Goal: Task Accomplishment & Management: Manage account settings

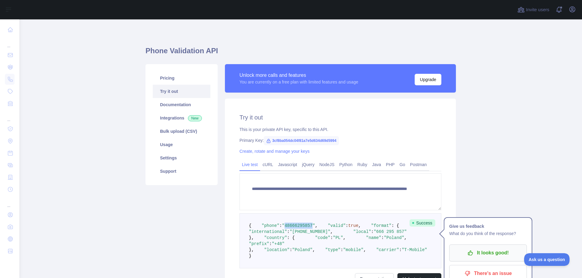
scroll to position [127, 0]
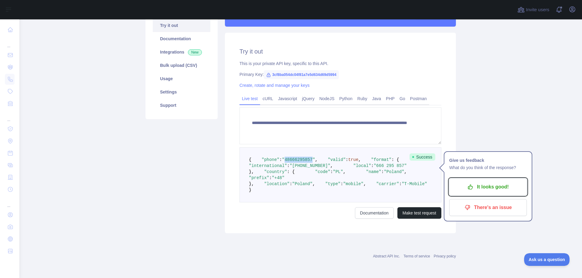
drag, startPoint x: 501, startPoint y: 133, endPoint x: 497, endPoint y: 129, distance: 5.6
click at [500, 179] on button "It looks good!" at bounding box center [488, 187] width 78 height 17
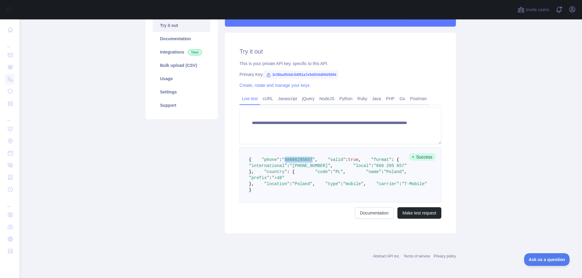
scroll to position [0, 0]
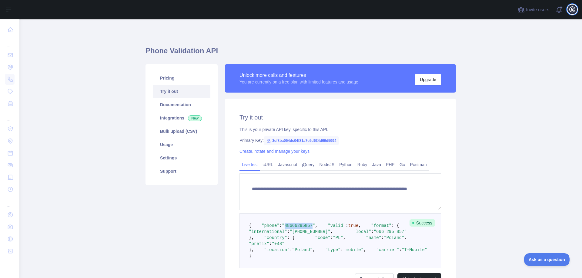
click at [569, 11] on icon "button" at bounding box center [571, 9] width 5 height 5
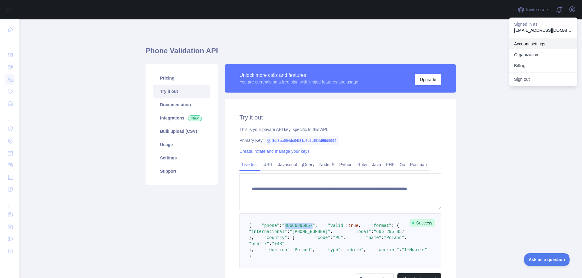
click at [539, 44] on link "Account settings" at bounding box center [543, 43] width 68 height 11
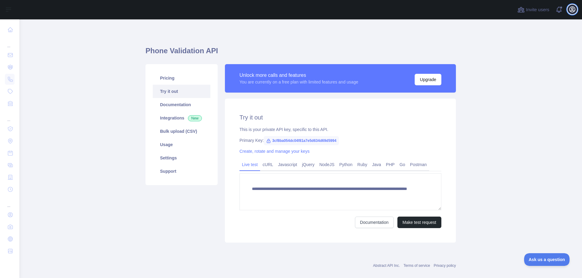
click at [572, 5] on button "Open user menu" at bounding box center [572, 10] width 10 height 10
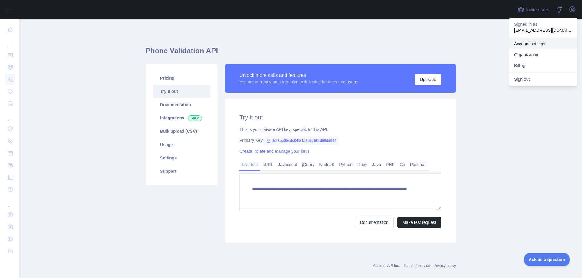
click at [532, 41] on link "Account settings" at bounding box center [543, 43] width 68 height 11
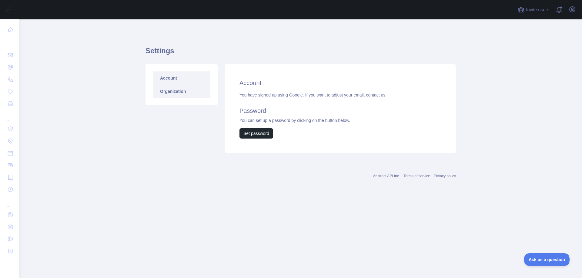
click at [187, 92] on link "Organization" at bounding box center [182, 91] width 58 height 13
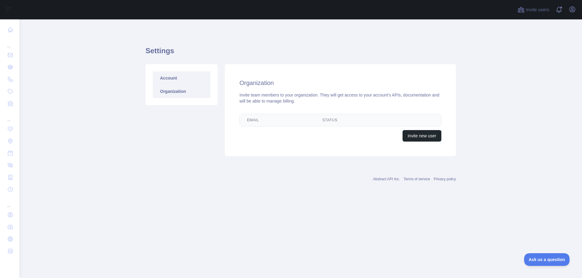
click at [183, 83] on link "Account" at bounding box center [182, 77] width 58 height 13
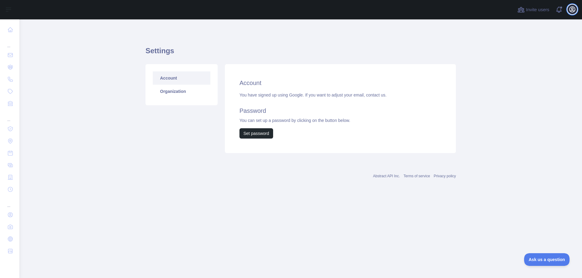
click at [576, 11] on button "Open user menu" at bounding box center [572, 10] width 10 height 10
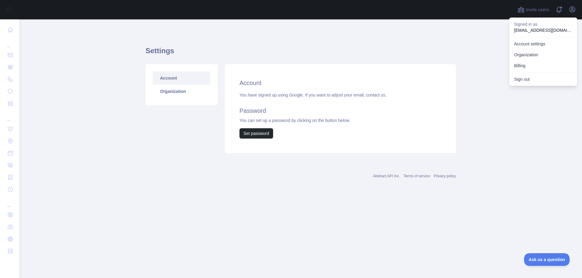
click at [164, 40] on div "Settings Account Organization Account You have signed up using Google. If you w…" at bounding box center [300, 98] width 310 height 128
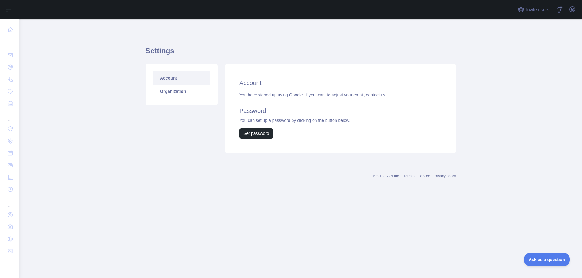
click at [41, 144] on main "Settings Account Organization Account You have signed up using Google. If you w…" at bounding box center [300, 148] width 562 height 259
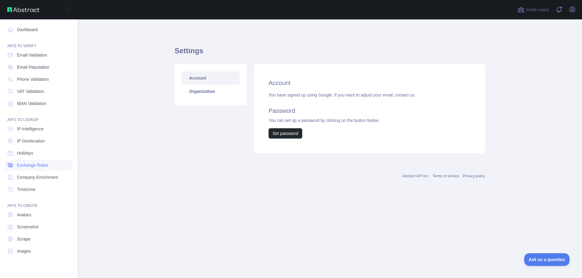
click at [38, 165] on span "Exchange Rates" at bounding box center [32, 165] width 31 height 6
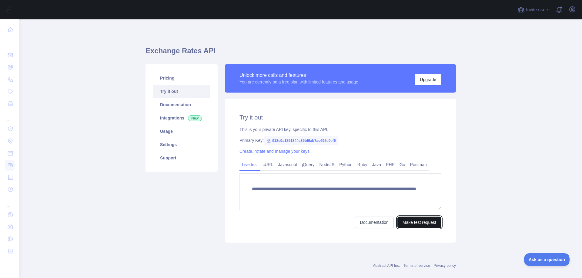
click at [421, 227] on button "Make test request" at bounding box center [419, 223] width 44 height 12
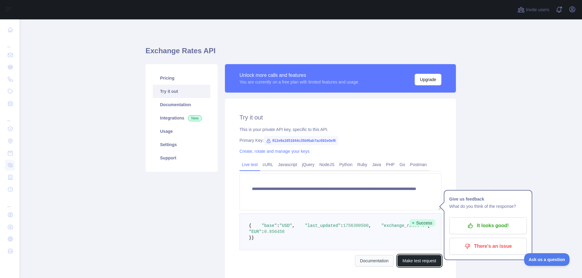
scroll to position [72, 0]
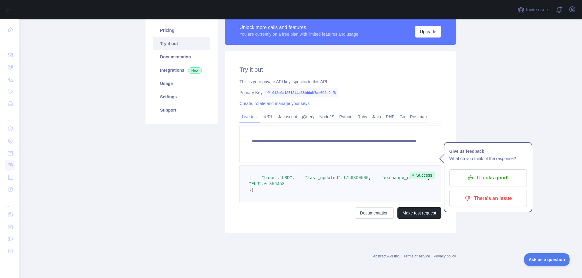
click at [306, 166] on pre "{ "base" : "USD" , "last_updated" : 1756300500 , "exchange_rates" : { "EUR" : 0…" at bounding box center [340, 184] width 202 height 37
click at [305, 174] on pre "{ "base" : "USD" , "last_updated" : 1756300500 , "exchange_rates" : { "EUR" : 0…" at bounding box center [340, 184] width 202 height 37
click at [343, 176] on span "1756300500" at bounding box center [355, 178] width 25 height 5
click at [295, 166] on pre "{ "base" : "USD" , "last_updated" : 1756300500 , "exchange_rates" : { "EUR" : 0…" at bounding box center [340, 184] width 202 height 37
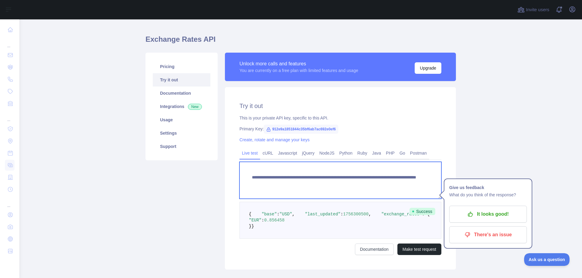
click at [353, 184] on textarea "**********" at bounding box center [340, 180] width 202 height 37
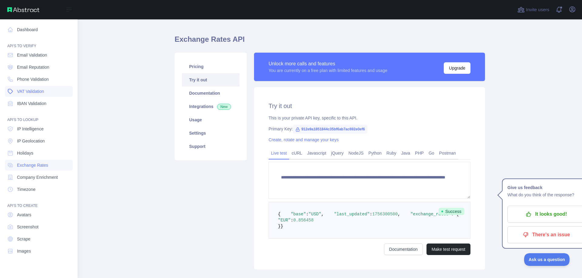
click at [39, 92] on span "VAT Validation" at bounding box center [30, 91] width 27 height 6
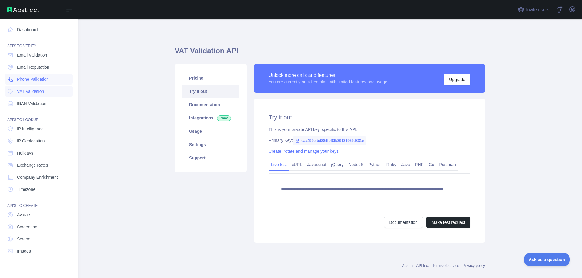
click at [33, 77] on span "Phone Validation" at bounding box center [33, 79] width 32 height 6
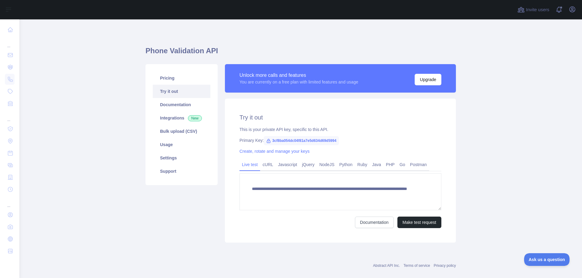
click at [191, 95] on link "Try it out" at bounding box center [182, 91] width 58 height 13
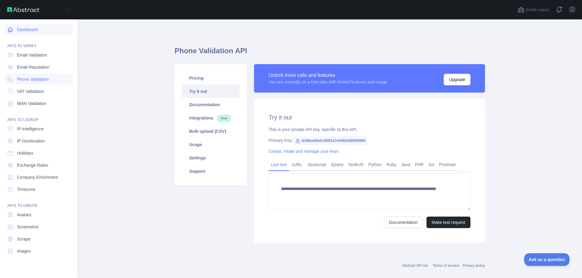
click at [24, 31] on link "Dashboard" at bounding box center [39, 29] width 68 height 11
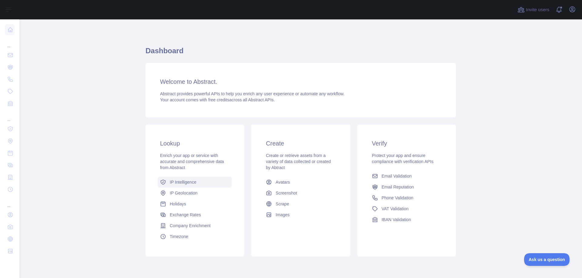
scroll to position [23, 0]
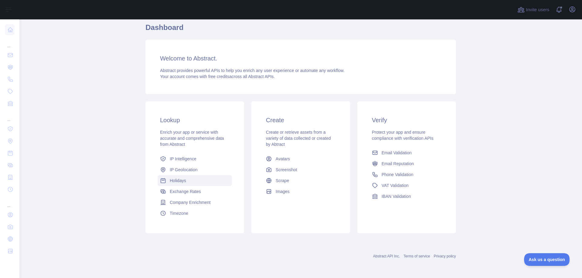
click at [205, 184] on link "Holidays" at bounding box center [195, 180] width 74 height 11
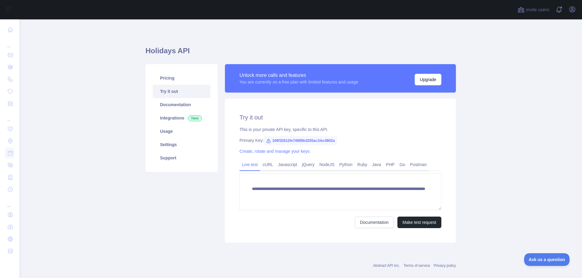
click at [494, 168] on main "**********" at bounding box center [300, 148] width 562 height 259
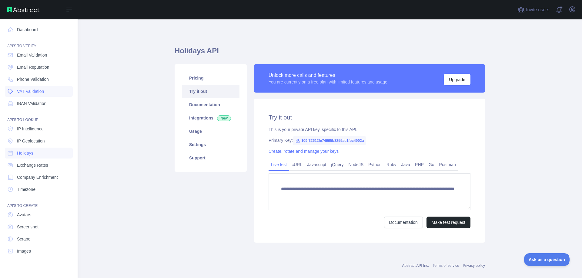
click at [41, 88] on span "VAT Validation" at bounding box center [30, 91] width 27 height 6
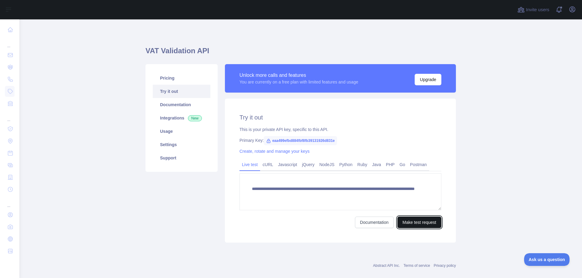
click at [409, 223] on button "Make test request" at bounding box center [419, 223] width 44 height 12
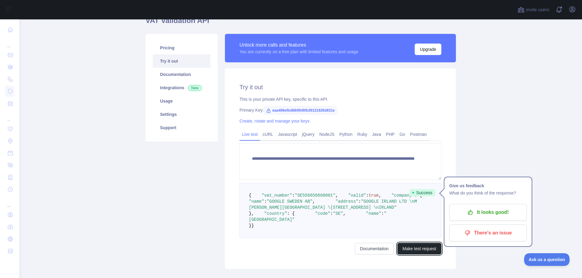
scroll to position [91, 0]
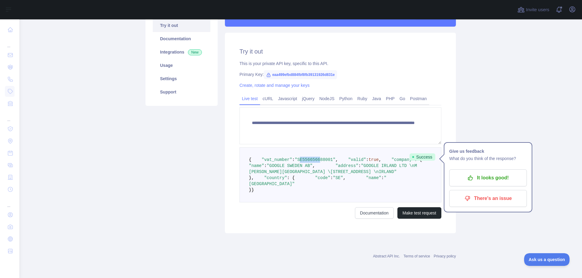
drag, startPoint x: 294, startPoint y: 140, endPoint x: 313, endPoint y: 140, distance: 19.4
click at [313, 158] on span ""SE556656688001"" at bounding box center [314, 160] width 41 height 5
drag, startPoint x: 289, startPoint y: 158, endPoint x: 316, endPoint y: 159, distance: 26.7
click at [312, 164] on span ""GOOGLE SWEDEN AB"" at bounding box center [290, 166] width 46 height 5
drag, startPoint x: 313, startPoint y: 167, endPoint x: 339, endPoint y: 165, distance: 25.5
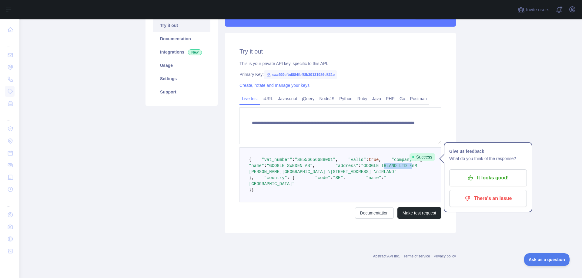
click at [339, 165] on span ""GOOGLE IRLAND LTD \nM COLLINS, GORDON HOUSE \nBARROW STREET, DUBLIN 4 \nIRLAND"" at bounding box center [334, 169] width 171 height 11
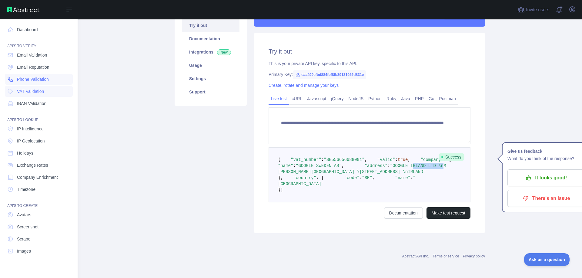
click at [20, 78] on span "Phone Validation" at bounding box center [33, 79] width 32 height 6
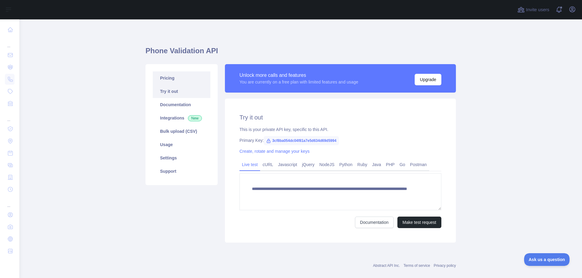
click at [192, 76] on link "Pricing" at bounding box center [182, 77] width 58 height 13
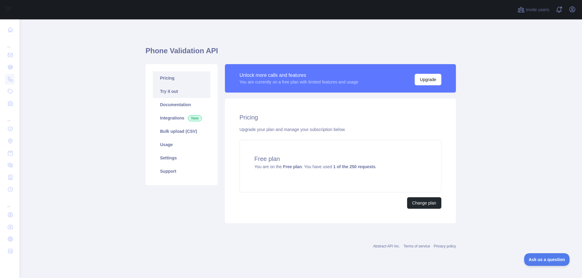
click at [182, 89] on link "Try it out" at bounding box center [182, 91] width 58 height 13
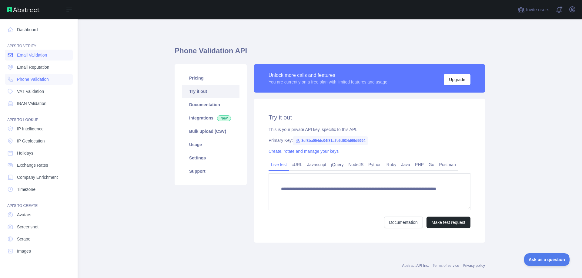
click at [25, 57] on span "Email Validation" at bounding box center [32, 55] width 30 height 6
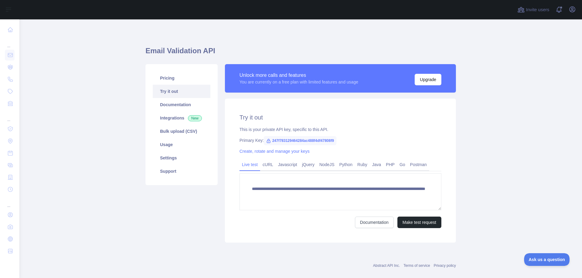
click at [423, 230] on div "**********" at bounding box center [340, 171] width 231 height 144
click at [421, 225] on button "Make test request" at bounding box center [419, 223] width 44 height 12
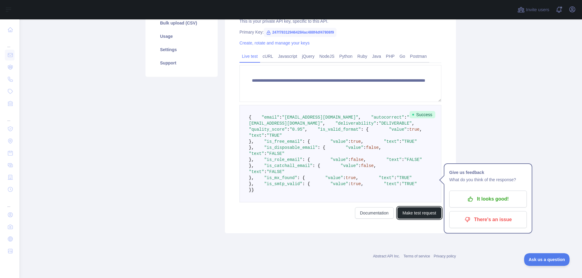
scroll to position [182, 0]
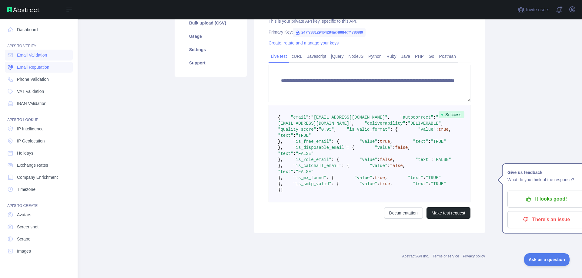
click at [35, 69] on span "Email Reputation" at bounding box center [33, 67] width 32 height 6
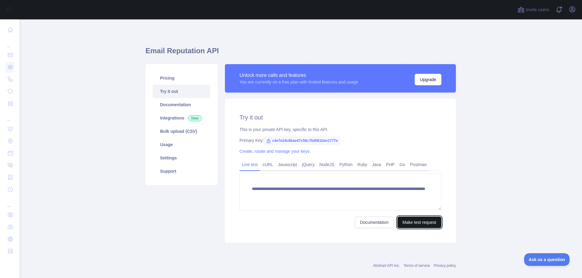
click at [416, 218] on button "Make test request" at bounding box center [419, 223] width 44 height 12
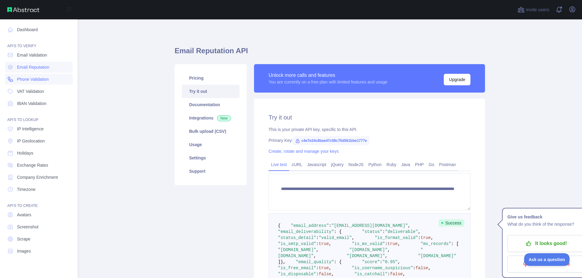
click at [32, 81] on span "Phone Validation" at bounding box center [33, 79] width 32 height 6
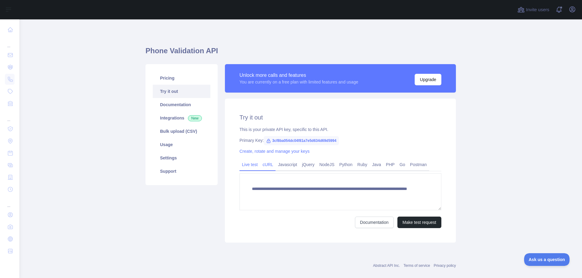
click at [261, 164] on link "cURL" at bounding box center [267, 165] width 15 height 10
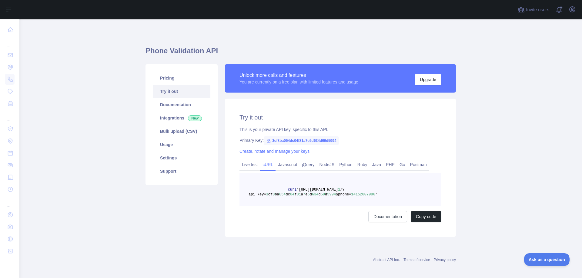
click at [356, 195] on span "14152007986" at bounding box center [363, 195] width 24 height 4
click at [280, 165] on link "Javascript" at bounding box center [287, 165] width 24 height 10
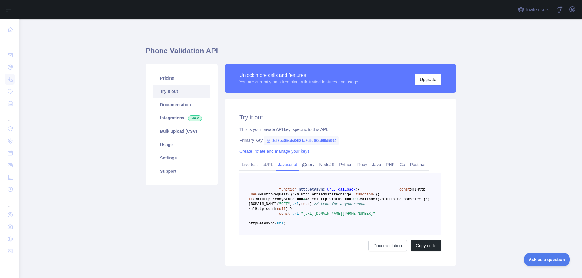
scroll to position [62, 0]
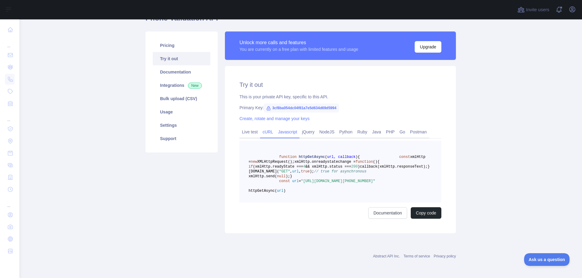
click at [266, 127] on link "cURL" at bounding box center [267, 132] width 15 height 10
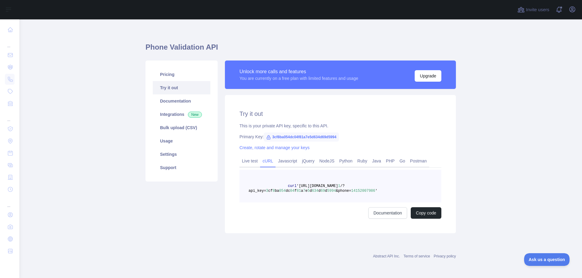
scroll to position [4, 0]
click at [359, 162] on link "Ruby" at bounding box center [362, 161] width 15 height 10
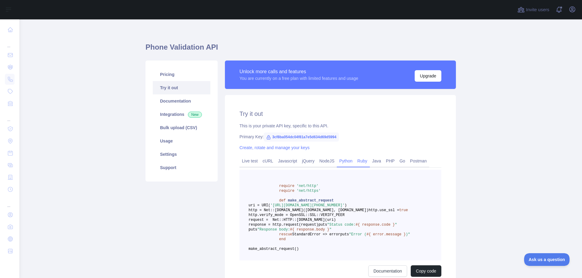
click at [348, 162] on link "Python" at bounding box center [346, 161] width 18 height 10
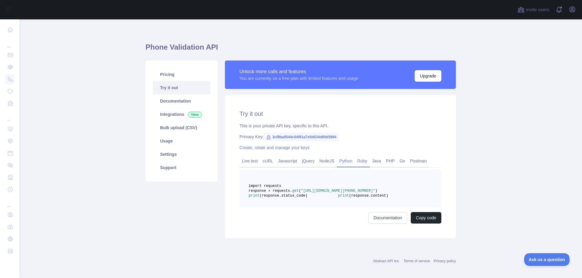
click at [361, 161] on link "Ruby" at bounding box center [362, 161] width 15 height 10
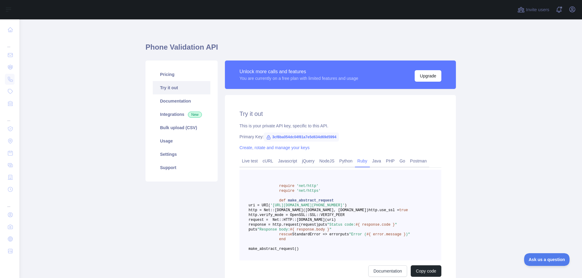
scroll to position [64, 0]
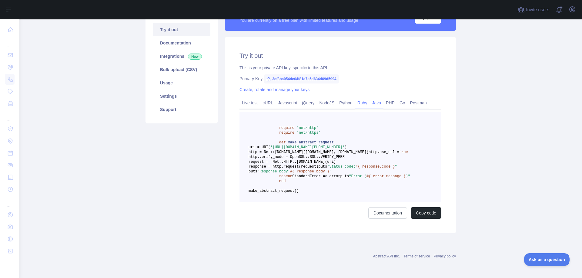
click at [376, 103] on link "Java" at bounding box center [377, 103] width 14 height 10
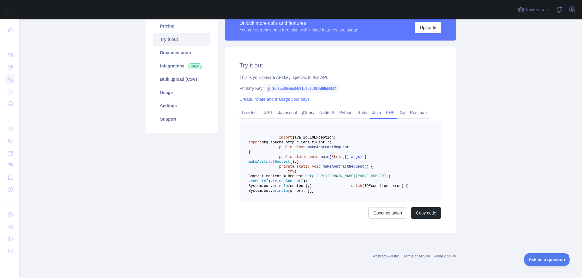
click at [384, 108] on link "PHP" at bounding box center [390, 113] width 14 height 10
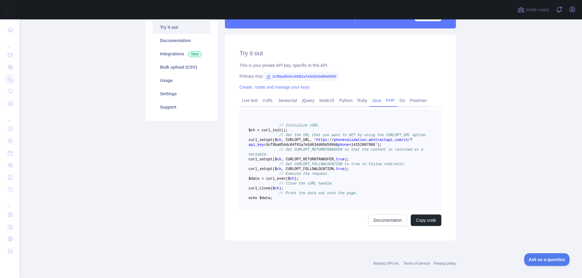
click at [372, 101] on link "Java" at bounding box center [377, 101] width 14 height 10
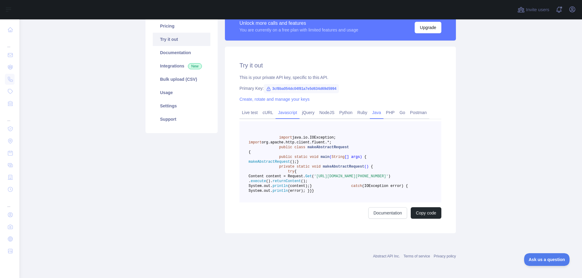
click at [287, 108] on link "Javascript" at bounding box center [287, 113] width 24 height 10
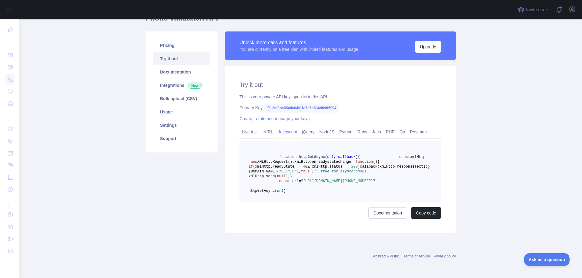
scroll to position [62, 0]
click at [412, 127] on link "Postman" at bounding box center [418, 132] width 22 height 10
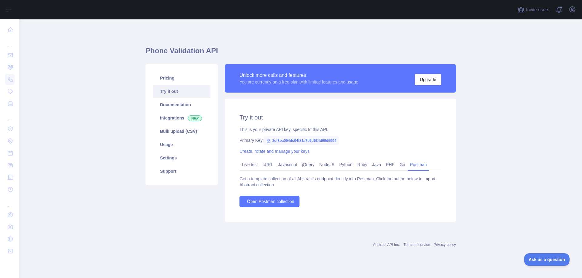
scroll to position [0, 0]
click at [400, 165] on link "Go" at bounding box center [402, 165] width 11 height 10
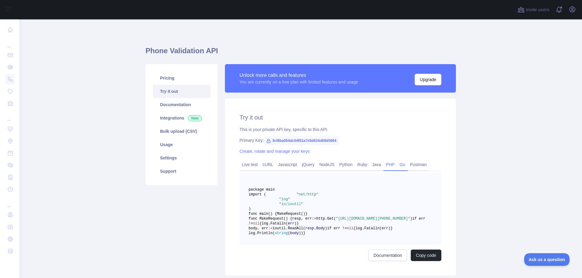
click at [385, 167] on link "PHP" at bounding box center [390, 165] width 14 height 10
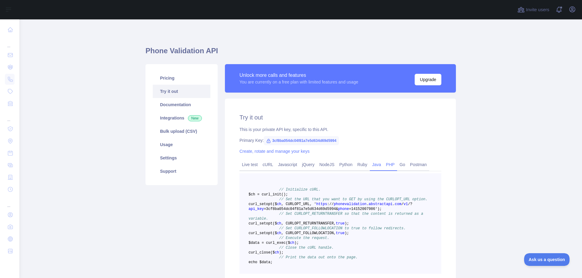
click at [377, 167] on link "Java" at bounding box center [377, 165] width 14 height 10
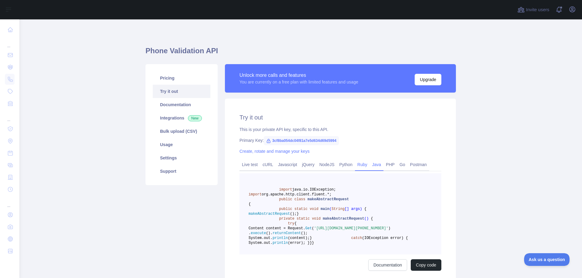
click at [357, 167] on link "Ruby" at bounding box center [362, 165] width 15 height 10
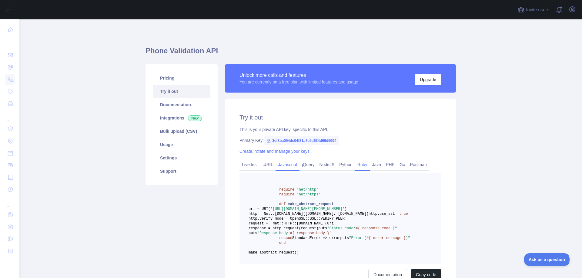
click at [280, 164] on link "Javascript" at bounding box center [287, 165] width 24 height 10
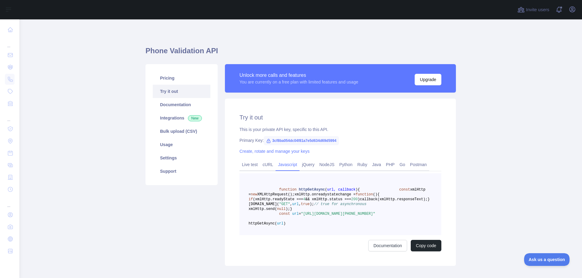
scroll to position [62, 0]
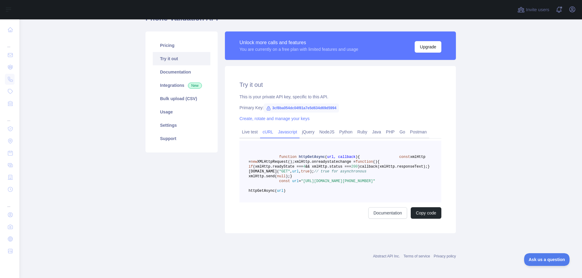
click at [264, 127] on link "cURL" at bounding box center [267, 132] width 15 height 10
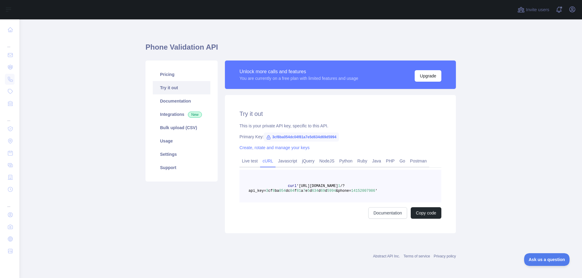
scroll to position [4, 0]
click at [281, 161] on link "Javascript" at bounding box center [287, 161] width 24 height 10
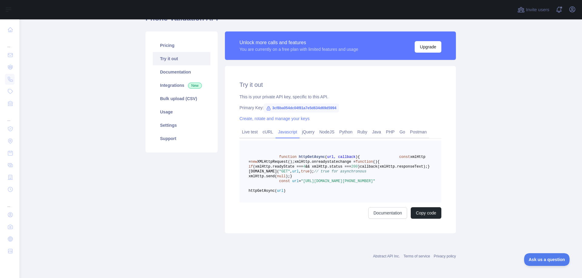
scroll to position [0, 0]
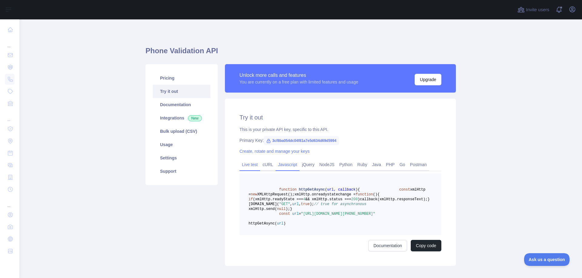
click at [243, 162] on link "Live test" at bounding box center [249, 165] width 21 height 10
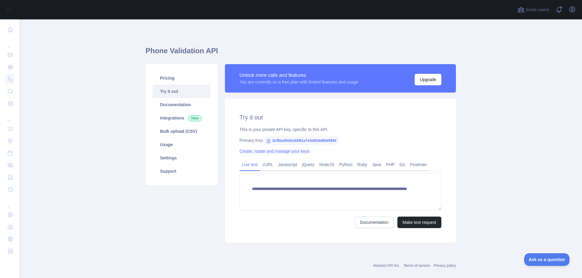
scroll to position [9, 0]
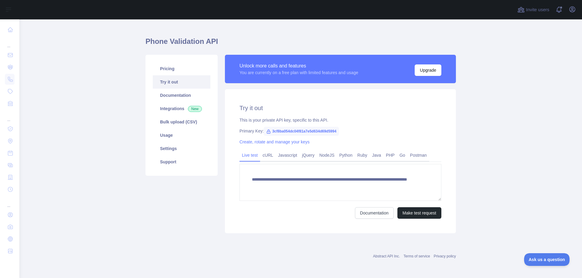
click at [483, 193] on main "**********" at bounding box center [300, 148] width 562 height 259
click at [266, 157] on link "cURL" at bounding box center [267, 156] width 15 height 10
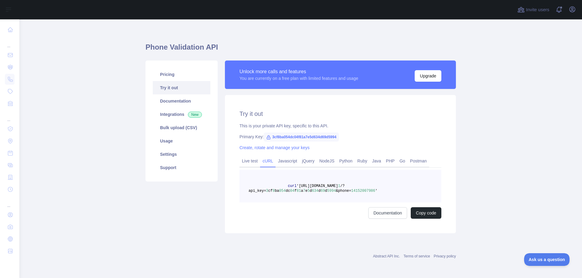
scroll to position [4, 0]
click at [278, 163] on link "Javascript" at bounding box center [287, 161] width 24 height 10
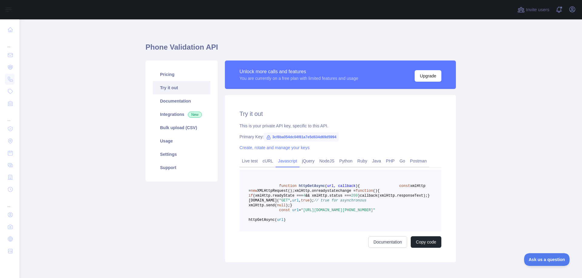
drag, startPoint x: 99, startPoint y: 180, endPoint x: 100, endPoint y: 124, distance: 56.0
click at [99, 180] on main "Phone Validation API Pricing Try it out Documentation Integrations New Bulk upl…" at bounding box center [300, 148] width 562 height 259
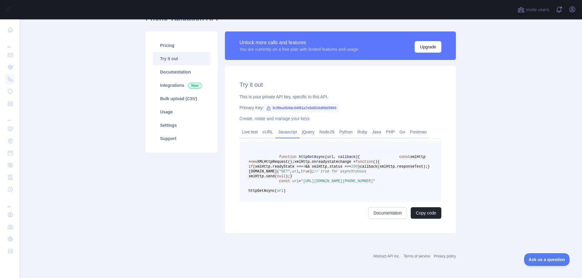
click at [366, 203] on pre "function httpGetAsync ( url, callback ) { const xmlHttp = new XMLHttpRequest();…" at bounding box center [340, 172] width 202 height 62
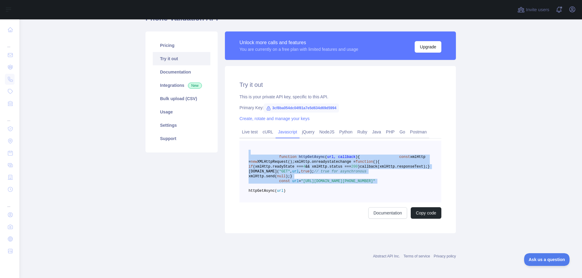
drag, startPoint x: 336, startPoint y: 215, endPoint x: 267, endPoint y: 151, distance: 95.2
click at [267, 151] on pre "function httpGetAsync ( url, callback ) { const xmlHttp = new XMLHttpRequest();…" at bounding box center [340, 172] width 202 height 62
drag, startPoint x: 268, startPoint y: 154, endPoint x: 321, endPoint y: 218, distance: 83.3
click at [321, 203] on pre "function httpGetAsync ( url, callback ) { const xmlHttp = new XMLHttpRequest();…" at bounding box center [340, 172] width 202 height 62
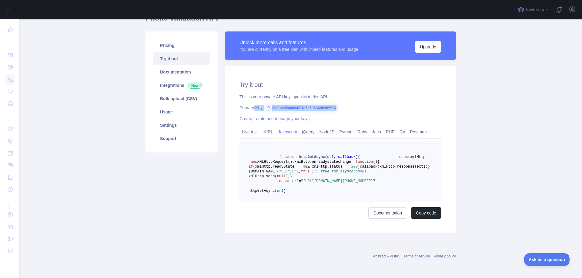
drag, startPoint x: 342, startPoint y: 106, endPoint x: 250, endPoint y: 104, distance: 91.5
click at [250, 105] on div "Primary Key: 3cf8ba054dc04f81a7e5d634d69d5994" at bounding box center [340, 108] width 202 height 6
click at [506, 179] on main "Phone Validation API Pricing Try it out Documentation Integrations New Bulk upl…" at bounding box center [300, 148] width 562 height 259
click at [177, 44] on link "Pricing" at bounding box center [182, 45] width 58 height 13
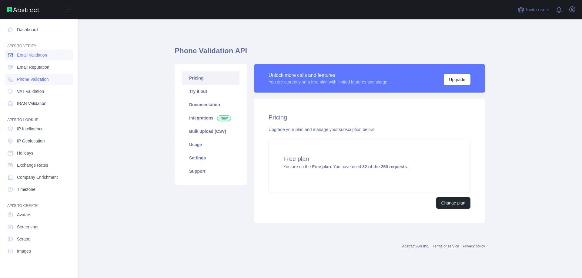
click at [24, 53] on span "Email Validation" at bounding box center [32, 55] width 30 height 6
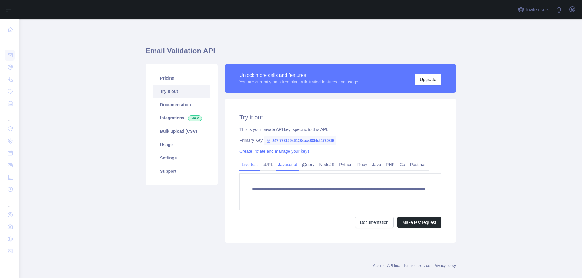
click at [280, 165] on link "Javascript" at bounding box center [287, 165] width 24 height 10
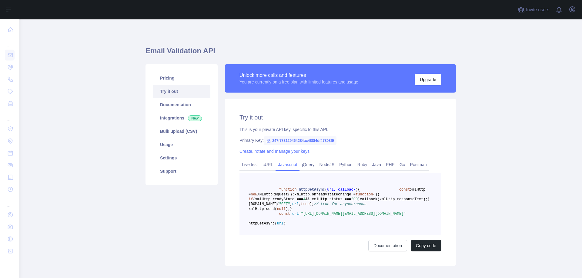
scroll to position [61, 0]
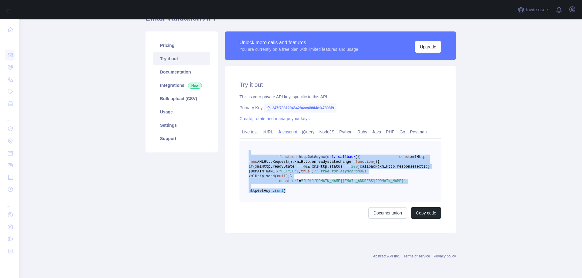
drag, startPoint x: 261, startPoint y: 126, endPoint x: 328, endPoint y: 194, distance: 94.9
click at [328, 194] on pre "function httpGetAsync ( url, callback ) { const xmlHttp = new XMLHttpRequest();…" at bounding box center [340, 172] width 202 height 62
copy code "function httpGetAsync ( url, callback ) { const xmlHttp = new XMLHttpRequest();…"
click at [248, 127] on link "Live test" at bounding box center [249, 132] width 21 height 10
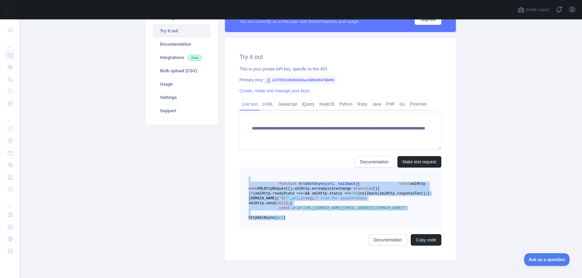
scroll to position [9, 0]
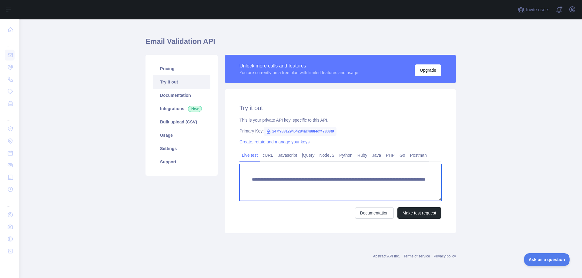
drag, startPoint x: 351, startPoint y: 187, endPoint x: 406, endPoint y: 184, distance: 55.2
click at [406, 184] on textarea "**********" at bounding box center [340, 182] width 202 height 37
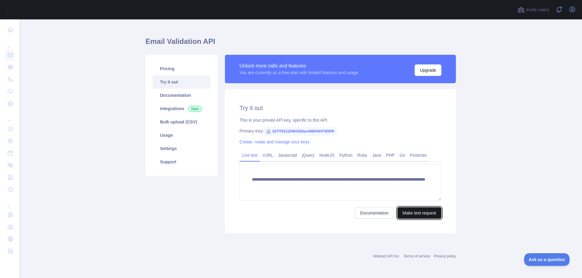
click at [417, 213] on button "Make test request" at bounding box center [419, 213] width 44 height 12
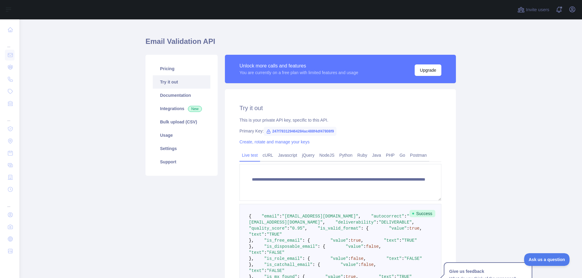
scroll to position [161, 0]
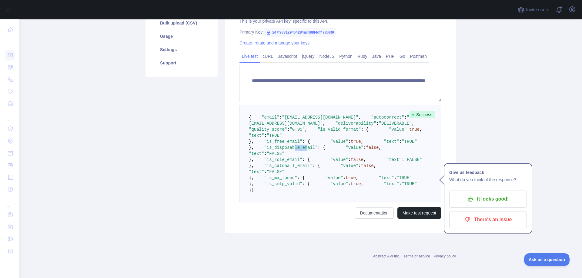
drag, startPoint x: 285, startPoint y: 144, endPoint x: 296, endPoint y: 144, distance: 10.3
click at [296, 145] on span ""is_disposable_email"" at bounding box center [290, 147] width 53 height 5
drag, startPoint x: 277, startPoint y: 168, endPoint x: 290, endPoint y: 169, distance: 12.8
click at [290, 162] on span ""is_role_email" : {" at bounding box center [282, 160] width 56 height 5
drag, startPoint x: 274, startPoint y: 189, endPoint x: 289, endPoint y: 190, distance: 15.2
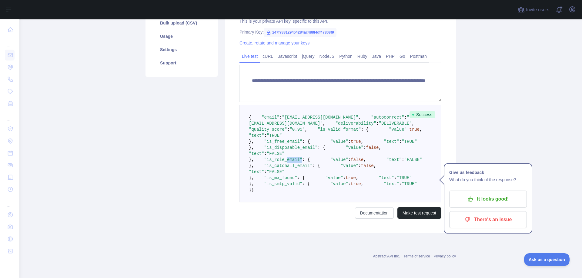
click at [289, 190] on pre "{ "email" : "kaiserxxxxxxx@gmail.com" , "autocorrect" : "kaiserxxxxxxx@mail.com…" at bounding box center [340, 154] width 202 height 98
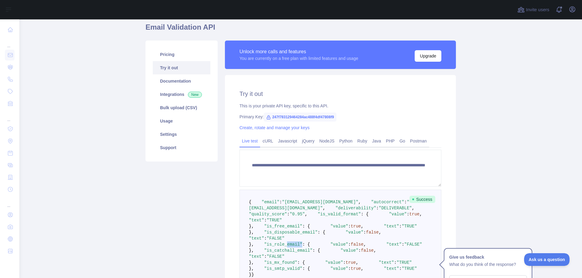
scroll to position [114, 0]
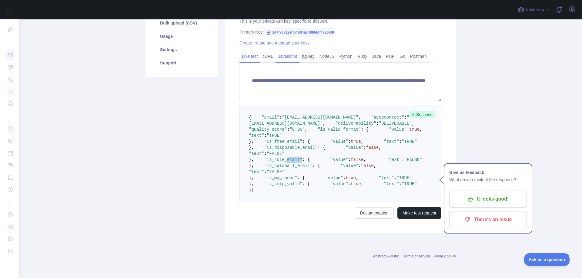
click at [280, 51] on link "Javascript" at bounding box center [287, 56] width 24 height 10
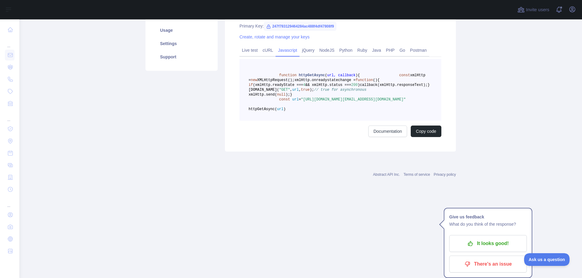
drag, startPoint x: 300, startPoint y: 123, endPoint x: 386, endPoint y: 130, distance: 86.6
click at [386, 102] on span ""https://emailvalidation.abstractapi.com/v1/?api_key=247f783129464284ac488f4df4…" at bounding box center [353, 100] width 105 height 4
copy span "https://emailvalidation.abstractapi.com/v1/?api_key=247f783129464284ac488f4df47…"
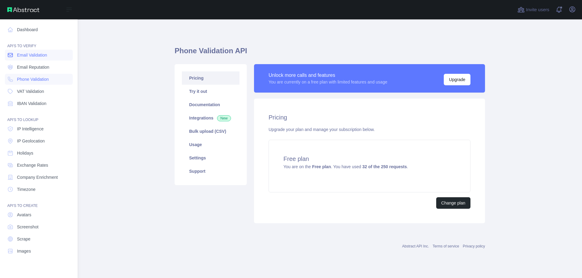
click at [22, 58] on span "Email Validation" at bounding box center [32, 55] width 30 height 6
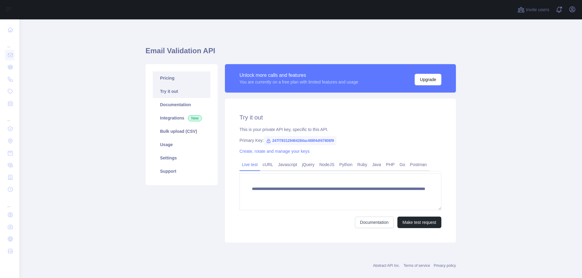
click at [181, 75] on link "Pricing" at bounding box center [182, 77] width 58 height 13
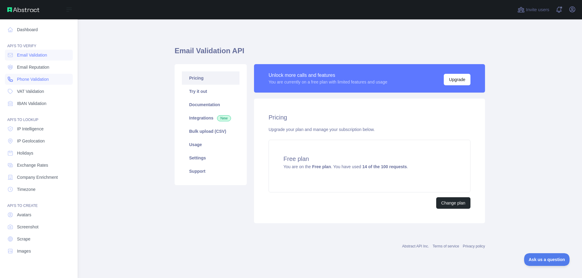
click at [16, 78] on link "Phone Validation" at bounding box center [39, 79] width 68 height 11
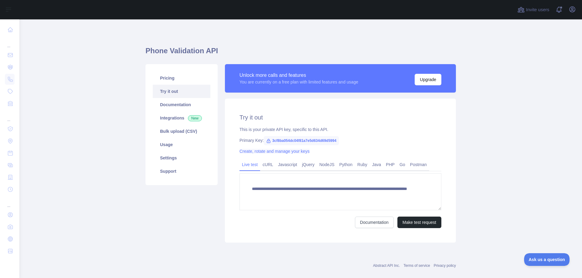
click at [272, 153] on link "Create, rotate and manage your keys" at bounding box center [274, 151] width 70 height 5
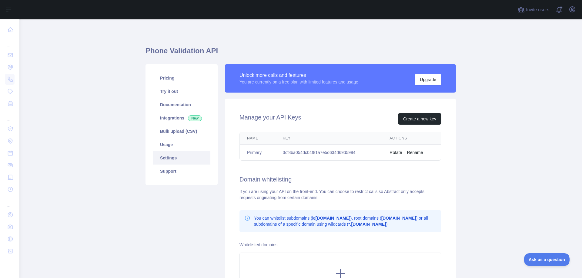
click at [394, 154] on button "Rotate" at bounding box center [395, 153] width 12 height 6
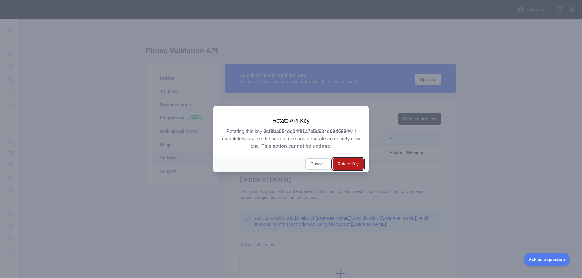
click at [347, 161] on button "Rotate Key" at bounding box center [347, 164] width 31 height 12
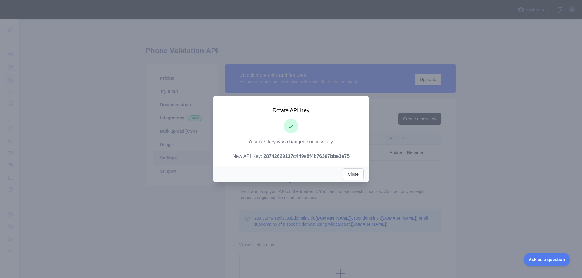
click at [298, 158] on strong "28742629137c449e8f4b76367bbe3e75" at bounding box center [306, 156] width 86 height 5
click at [298, 157] on strong "28742629137c449e8f4b76367bbe3e75" at bounding box center [306, 156] width 86 height 5
copy strong "28742629137c449e8f4b76367bbe3e75"
click at [357, 175] on button "Close" at bounding box center [352, 175] width 21 height 12
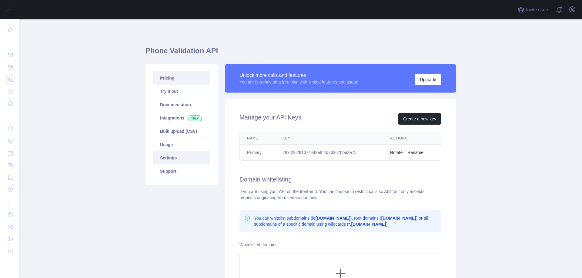
click at [178, 81] on link "Pricing" at bounding box center [182, 77] width 58 height 13
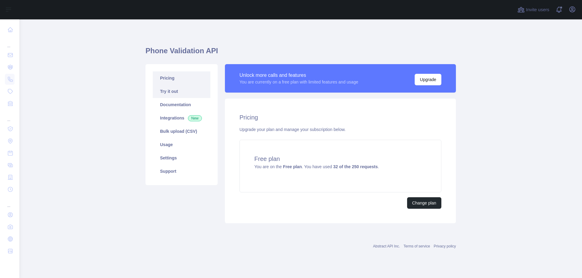
click at [194, 90] on link "Try it out" at bounding box center [182, 91] width 58 height 13
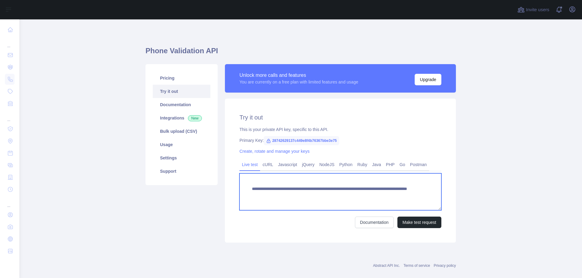
click at [372, 192] on textarea "**********" at bounding box center [340, 192] width 202 height 37
paste textarea "*"
type textarea "**********"
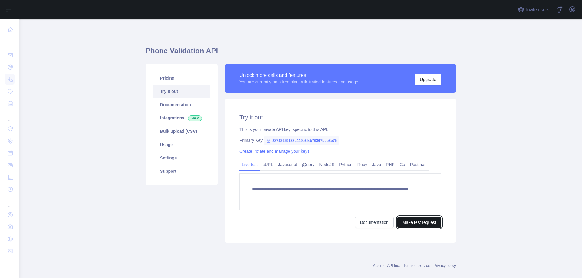
click at [404, 221] on button "Make test request" at bounding box center [419, 223] width 44 height 12
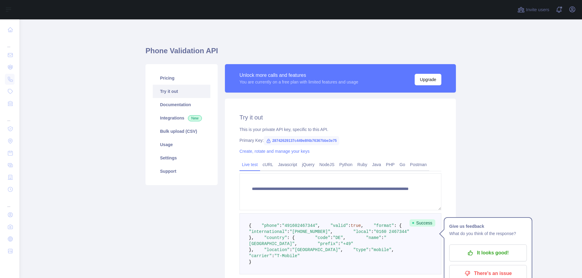
scroll to position [127, 0]
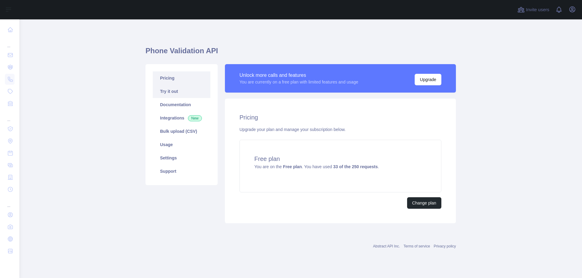
click at [175, 93] on link "Try it out" at bounding box center [182, 91] width 58 height 13
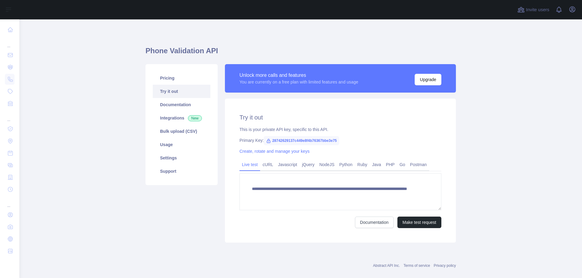
click at [287, 166] on link "Javascript" at bounding box center [287, 165] width 24 height 10
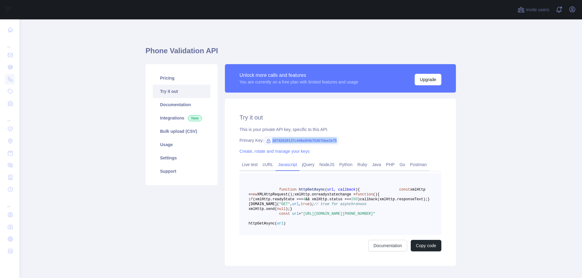
drag, startPoint x: 272, startPoint y: 141, endPoint x: 349, endPoint y: 141, distance: 77.2
click at [349, 141] on div "Primary Key: 28742629137c449e8f4b76367bbe3e75" at bounding box center [340, 141] width 202 height 6
click at [80, 95] on main "Phone Validation API Pricing Try it out Documentation Integrations New Bulk upl…" at bounding box center [300, 148] width 562 height 259
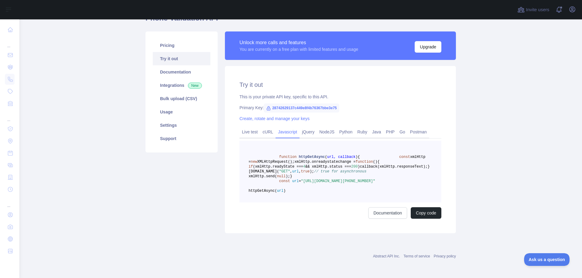
click at [274, 104] on span "28742629137c449e8f4b76367bbe3e75" at bounding box center [301, 108] width 75 height 9
copy span "28742629137c449e8f4b76367bbe3e75"
